Goal: Task Accomplishment & Management: Use online tool/utility

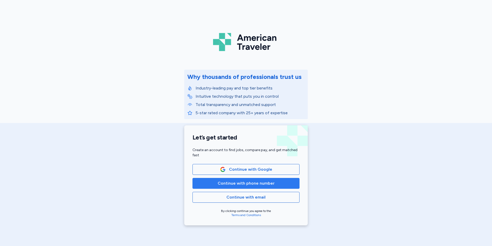
click at [231, 183] on span "Continue with phone number" at bounding box center [246, 183] width 57 height 6
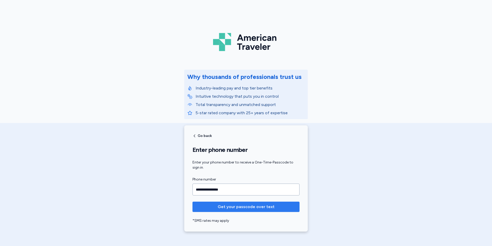
type input "**********"
click at [228, 206] on span "Get your passcode over text" at bounding box center [246, 206] width 57 height 6
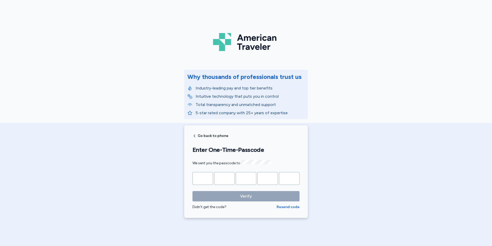
type input "*"
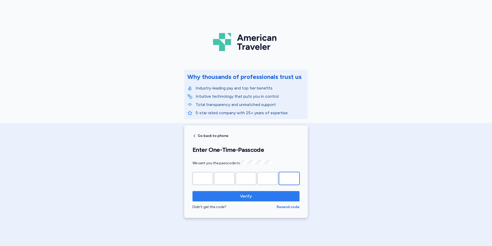
type input "*"
click at [229, 193] on span "Verify" at bounding box center [246, 196] width 99 height 6
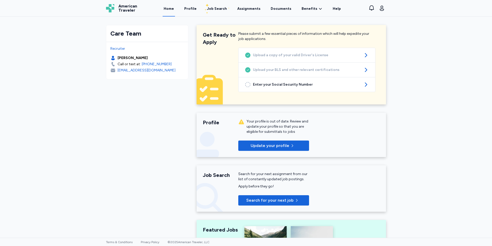
scroll to position [26, 0]
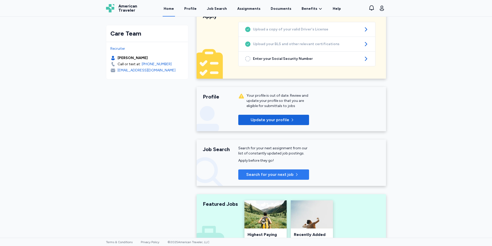
click at [275, 173] on span "Search for your next job" at bounding box center [269, 174] width 47 height 6
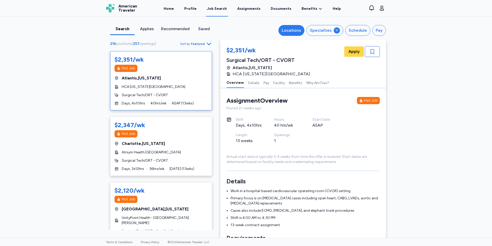
click at [297, 27] on div "Locations" at bounding box center [291, 30] width 19 height 6
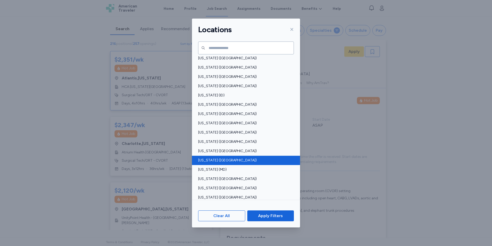
scroll to position [77, 0]
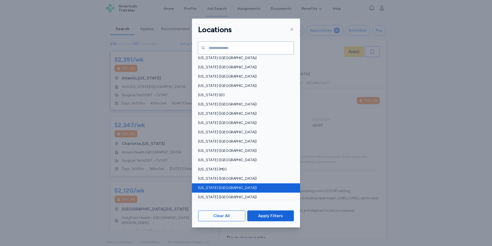
click at [222, 186] on span "[US_STATE] ([GEOGRAPHIC_DATA])" at bounding box center [244, 187] width 93 height 5
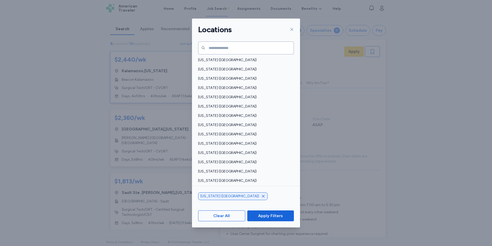
scroll to position [258, 0]
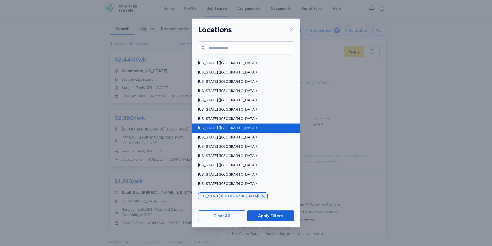
click at [211, 127] on span "[US_STATE] ([GEOGRAPHIC_DATA])" at bounding box center [244, 127] width 93 height 5
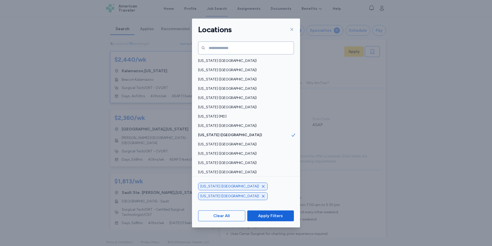
scroll to position [129, 0]
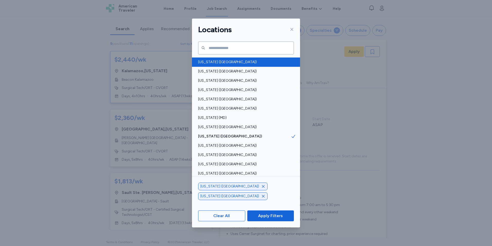
click at [211, 63] on span "[US_STATE] ([GEOGRAPHIC_DATA])" at bounding box center [244, 61] width 93 height 5
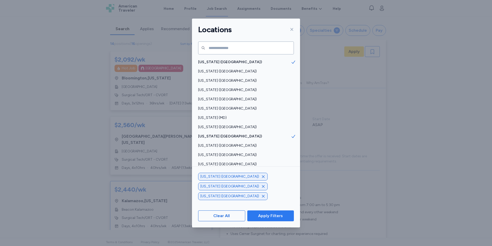
click at [273, 215] on span "Apply Filters" at bounding box center [270, 215] width 25 height 6
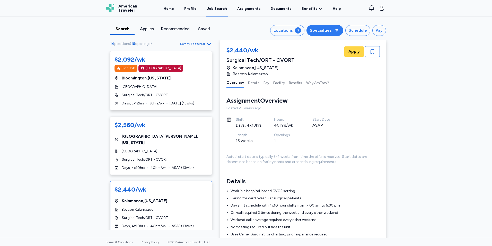
click at [322, 30] on div "Specialties" at bounding box center [321, 30] width 22 height 6
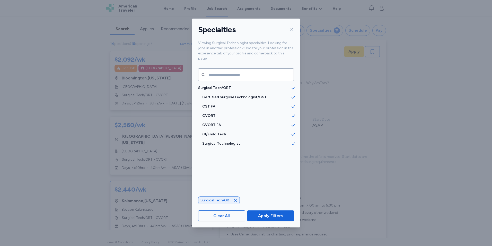
click at [394, 194] on div "Specialties Viewing Surgical Technologist specialties. Looking for jobs in anot…" at bounding box center [246, 123] width 492 height 246
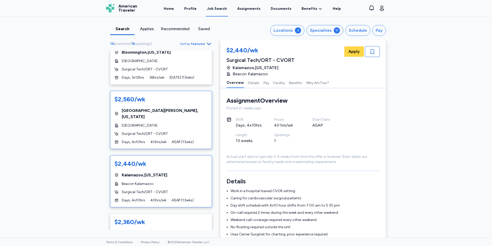
scroll to position [52, 0]
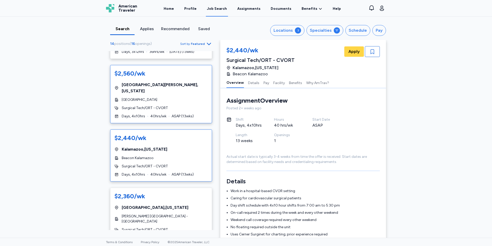
click at [185, 146] on div "[GEOGRAPHIC_DATA] , [US_STATE]" at bounding box center [161, 149] width 93 height 6
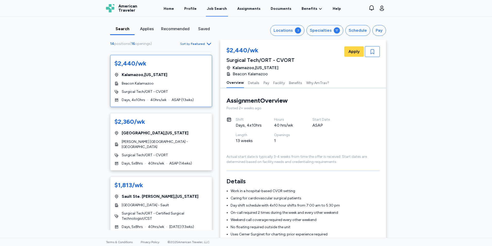
scroll to position [129, 0]
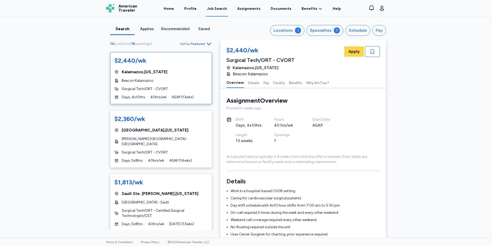
click at [185, 150] on div "Surgical Tech/ORT - CVORT" at bounding box center [161, 152] width 93 height 5
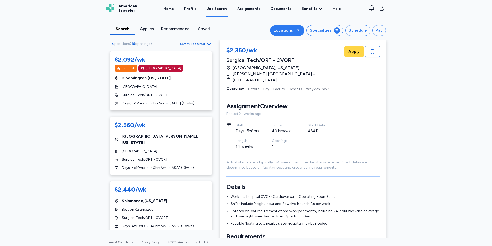
click at [286, 28] on div "Locations" at bounding box center [283, 30] width 19 height 6
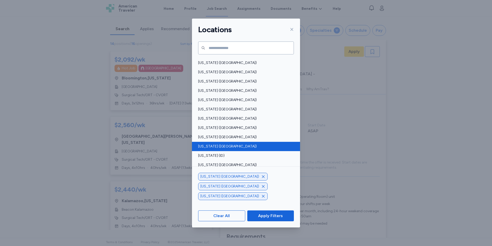
scroll to position [26, 0]
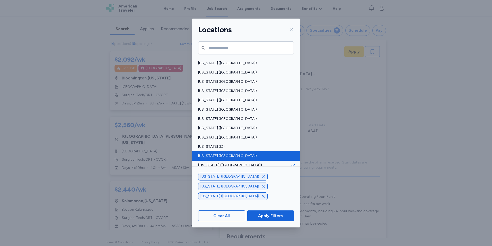
click at [232, 156] on span "[US_STATE] ([GEOGRAPHIC_DATA])" at bounding box center [244, 155] width 93 height 5
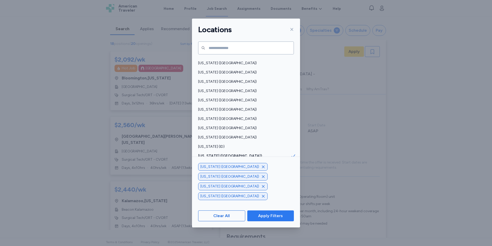
click at [266, 215] on span "Apply Filters" at bounding box center [270, 215] width 25 height 6
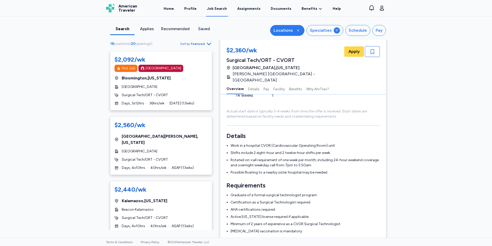
click at [289, 28] on div "Locations" at bounding box center [283, 30] width 19 height 6
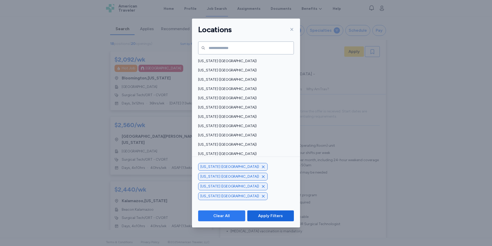
click at [226, 213] on span "Clear All" at bounding box center [221, 215] width 16 height 6
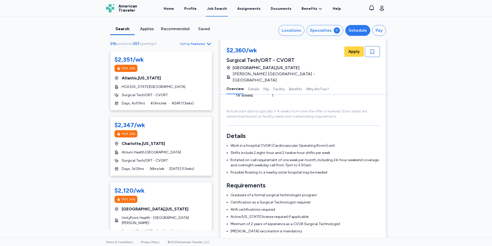
click at [360, 28] on div "Schedule" at bounding box center [358, 30] width 18 height 6
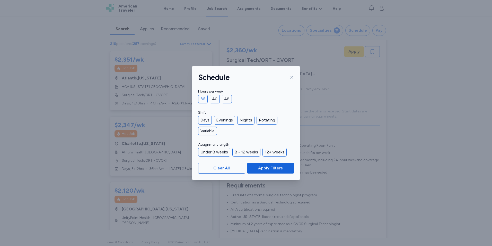
click at [204, 100] on div "36" at bounding box center [203, 99] width 10 height 9
click at [249, 119] on div "Nights" at bounding box center [245, 120] width 17 height 9
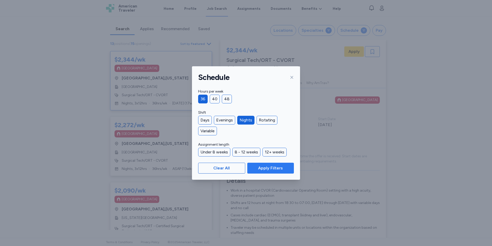
click at [268, 166] on span "Apply Filters" at bounding box center [270, 168] width 25 height 6
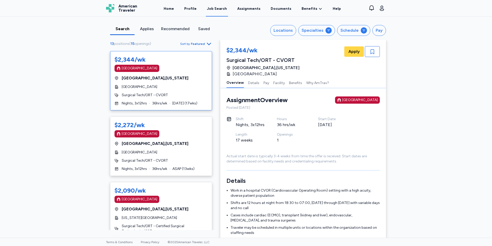
click at [197, 42] on span "Featured" at bounding box center [198, 44] width 14 height 4
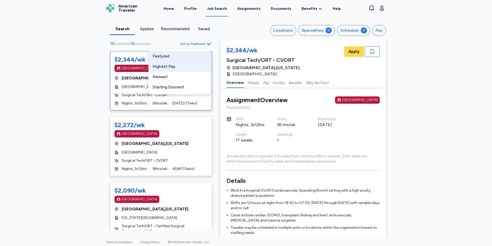
click at [179, 66] on div "Highest Pay" at bounding box center [180, 66] width 62 height 10
